Goal: Transaction & Acquisition: Obtain resource

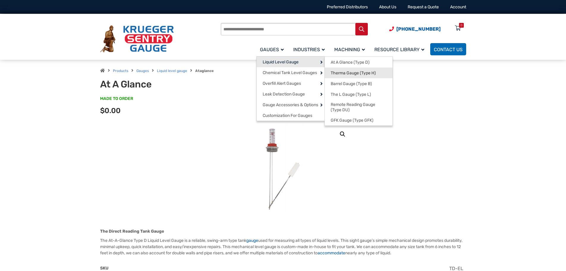
click at [341, 70] on span "Therma Gauge (Type H)" at bounding box center [353, 72] width 45 height 5
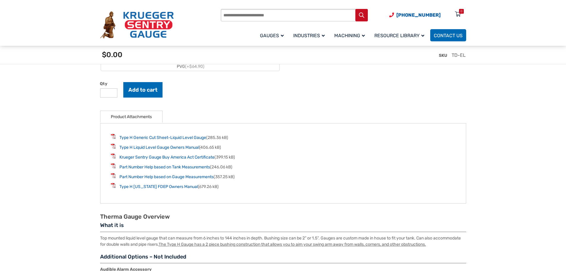
scroll to position [862, 0]
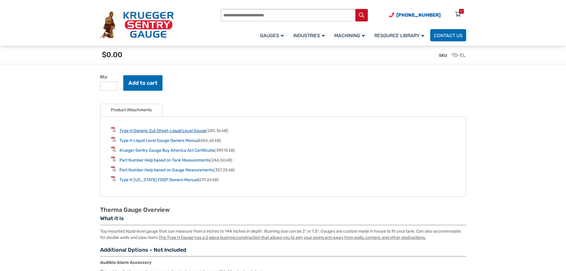
click at [187, 131] on link "Type H Generic Cut Sheet-Liquid Level Gauge" at bounding box center [162, 130] width 87 height 5
click at [136, 142] on link "Type H Liquid Level Gauge Owners Manual" at bounding box center [159, 140] width 80 height 5
click at [138, 153] on link "Krueger Sentry Gauge Buy America Act Certificate" at bounding box center [166, 150] width 95 height 5
click at [131, 162] on link "Part Number Help based on Tank Measurements" at bounding box center [164, 159] width 91 height 5
click at [140, 172] on link "Part Number Help based on Gauge Measurements" at bounding box center [166, 169] width 94 height 5
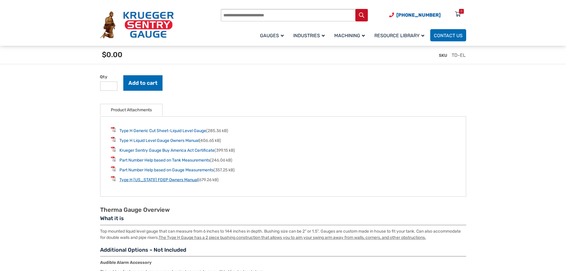
click at [123, 180] on link "Type H [US_STATE] FDEP Owners Manual" at bounding box center [158, 179] width 78 height 5
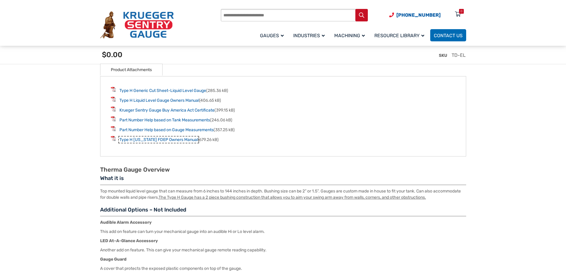
scroll to position [891, 0]
